Goal: Check status: Check status

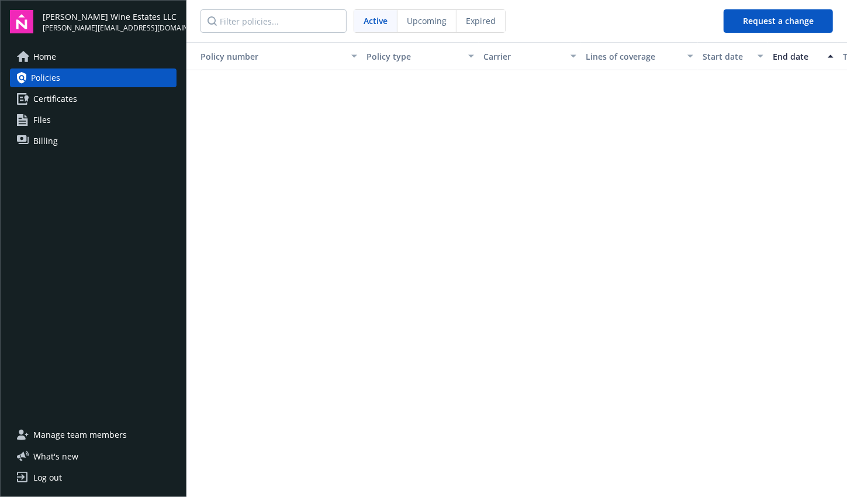
scroll to position [2066, 122]
